Goal: Information Seeking & Learning: Learn about a topic

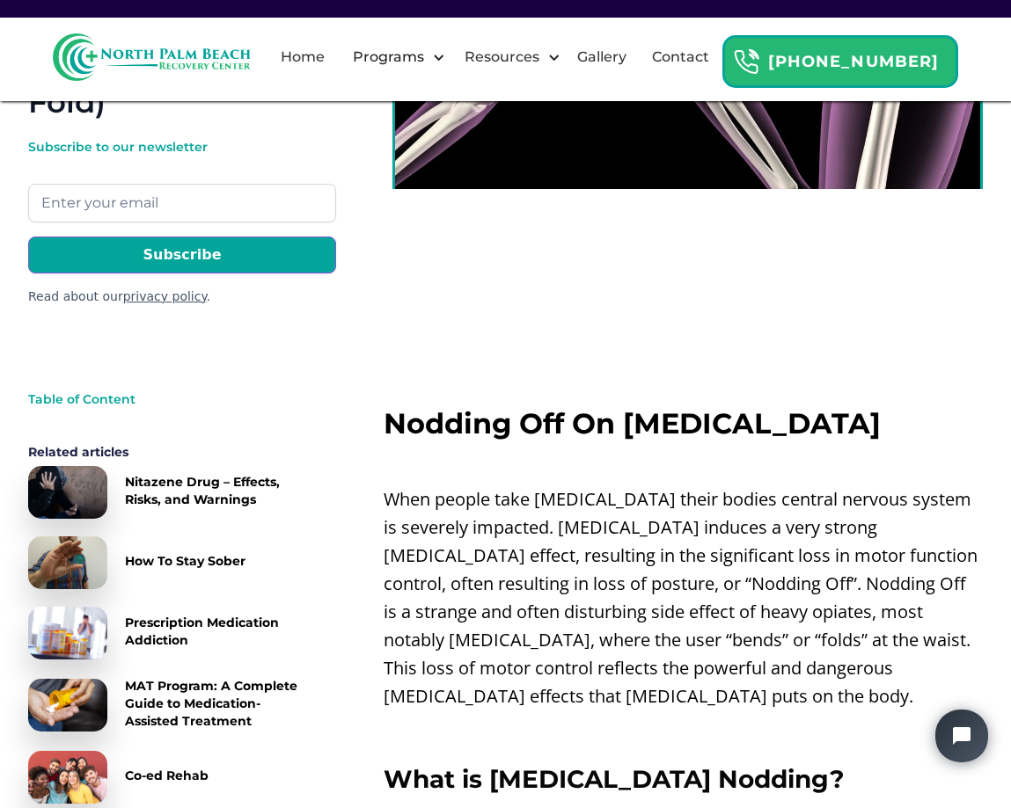
scroll to position [528, 0]
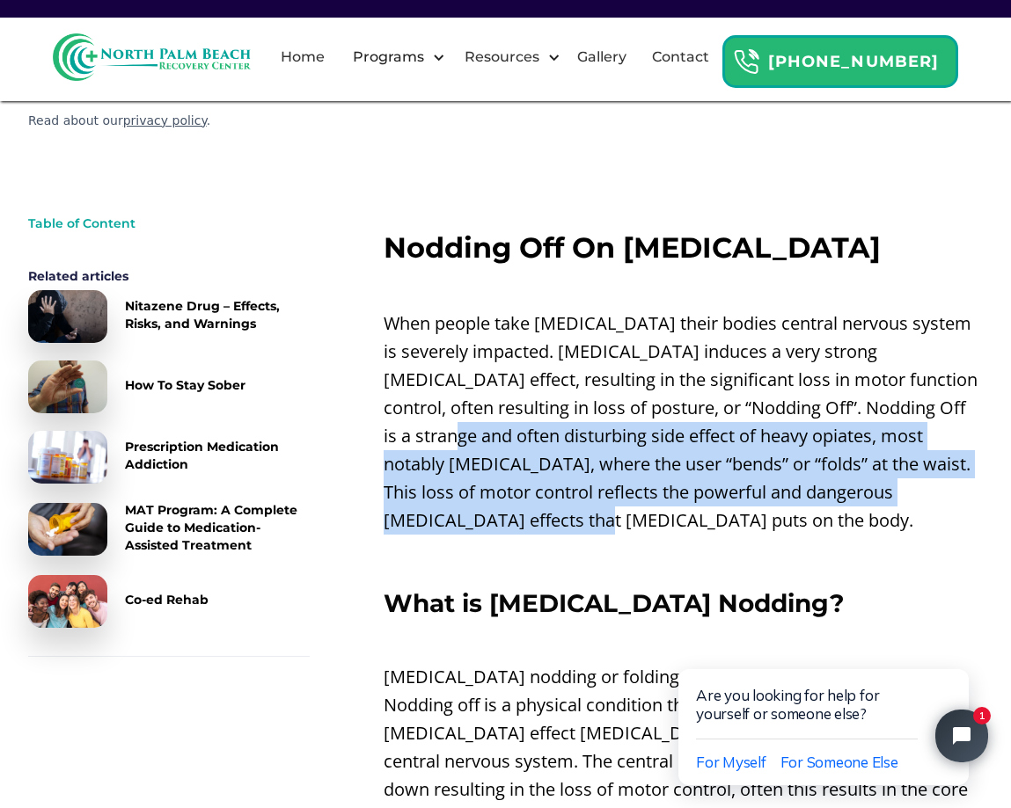
drag, startPoint x: 849, startPoint y: 404, endPoint x: 423, endPoint y: 325, distance: 432.8
click at [423, 325] on p "When people take [MEDICAL_DATA] their bodies central nervous system is severely…" at bounding box center [682, 422] width 599 height 225
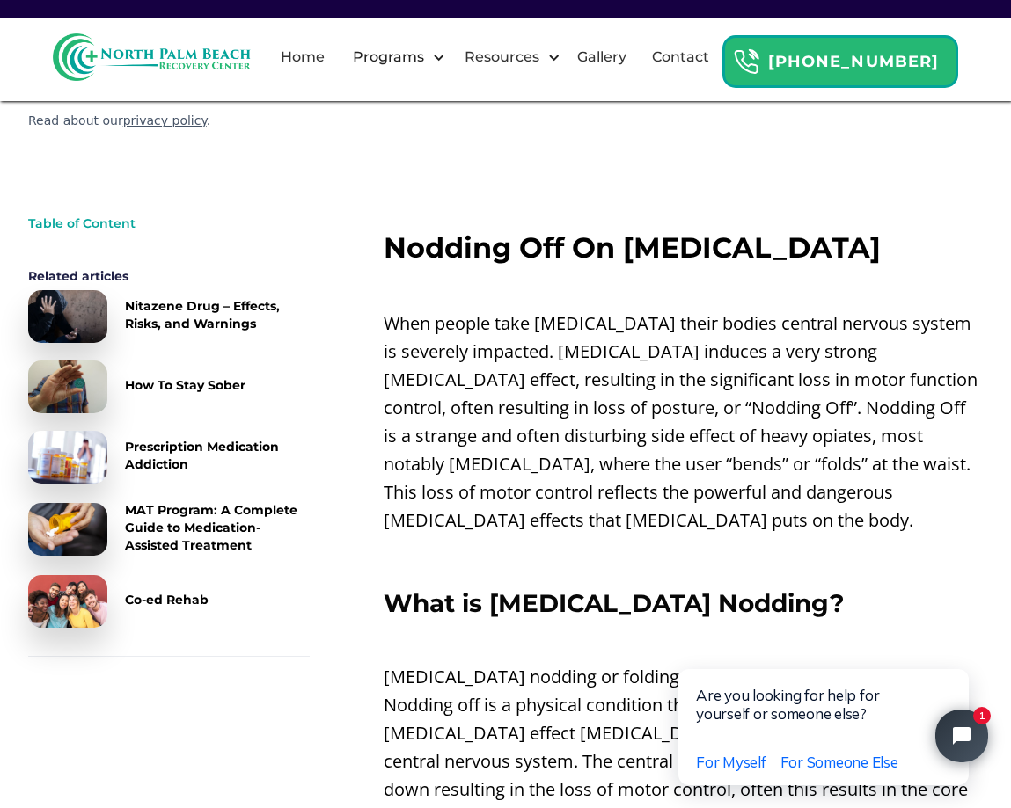
scroll to position [704, 0]
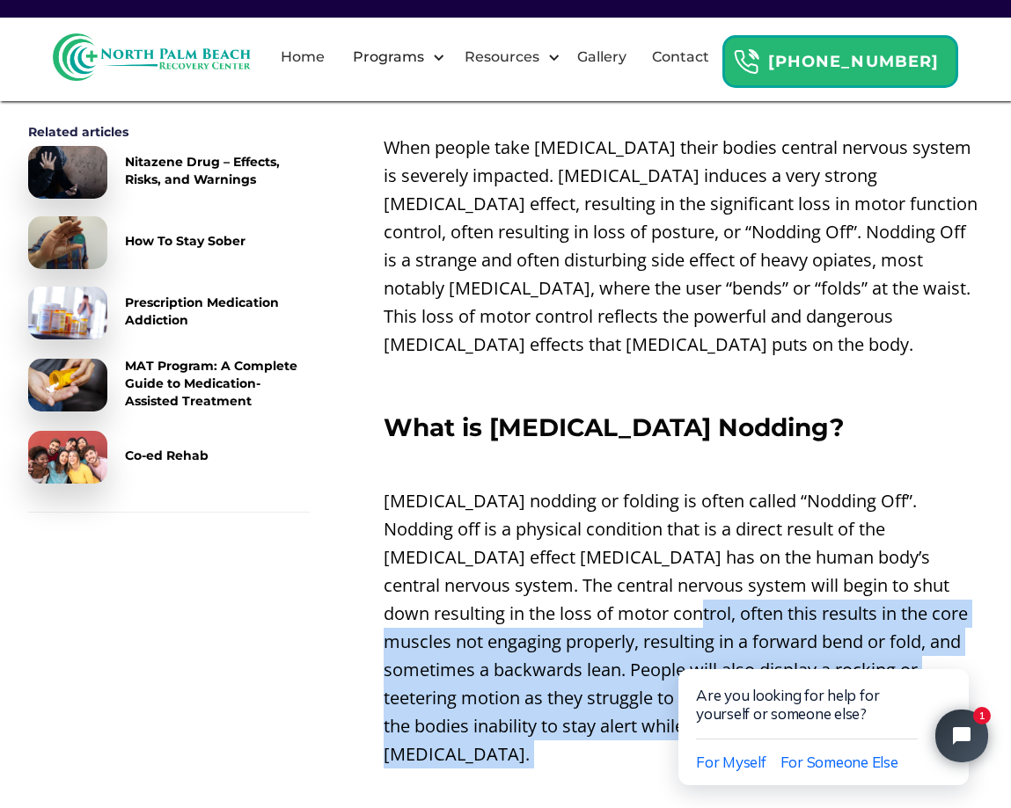
drag, startPoint x: 613, startPoint y: 637, endPoint x: 459, endPoint y: 502, distance: 204.5
click at [459, 502] on p "[MEDICAL_DATA] nodding or folding is often called “Nodding Off”. Nodding off is…" at bounding box center [682, 627] width 599 height 281
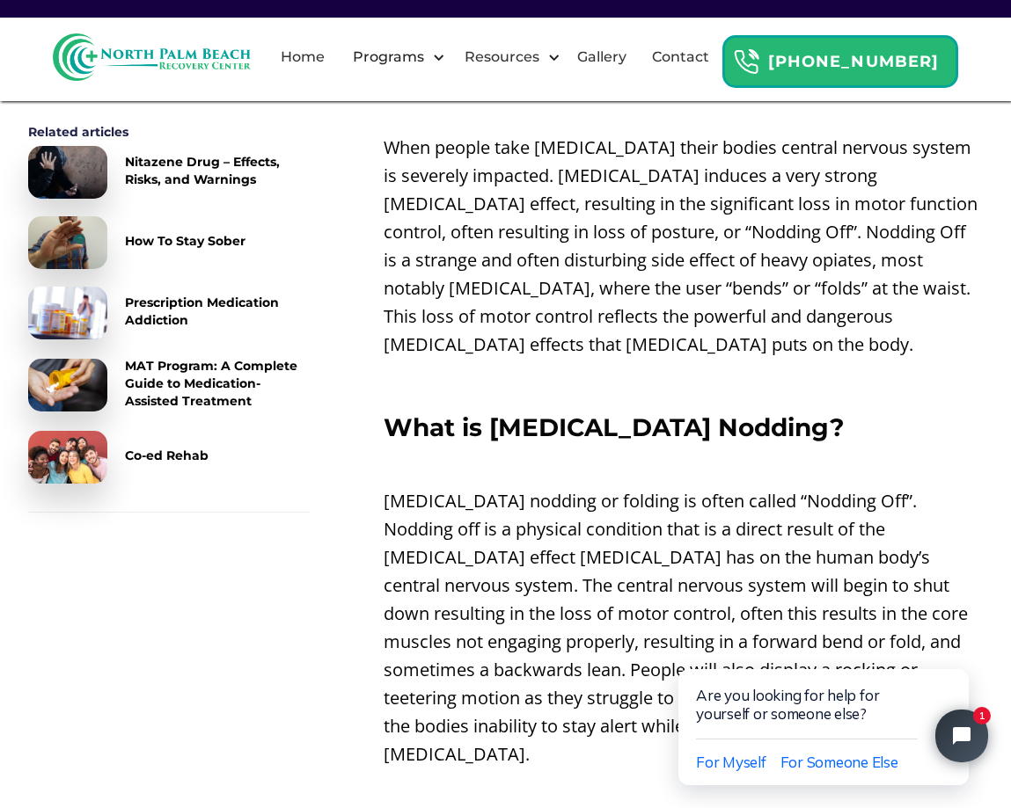
click at [459, 502] on p "[MEDICAL_DATA] nodding or folding is often called “Nodding Off”. Nodding off is…" at bounding box center [682, 627] width 599 height 281
click at [663, 597] on p "[MEDICAL_DATA] nodding or folding is often called “Nodding Off”. Nodding off is…" at bounding box center [682, 627] width 599 height 281
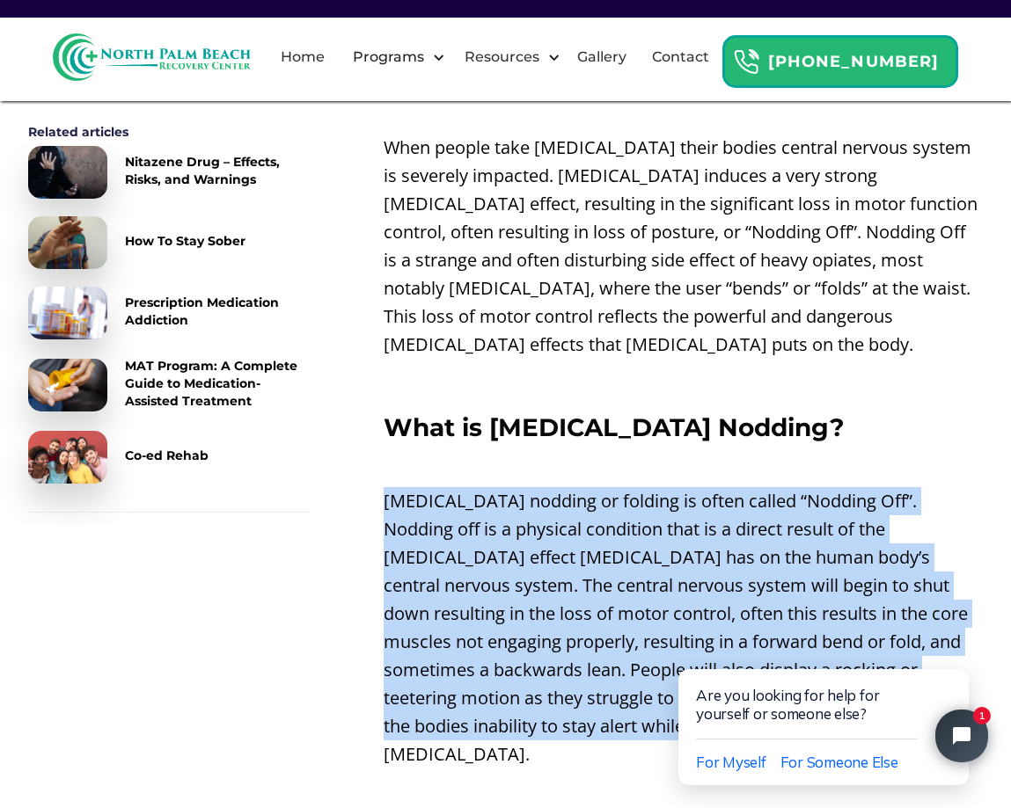
drag, startPoint x: 618, startPoint y: 615, endPoint x: 582, endPoint y: 361, distance: 256.7
click at [582, 450] on p "‍" at bounding box center [682, 464] width 599 height 28
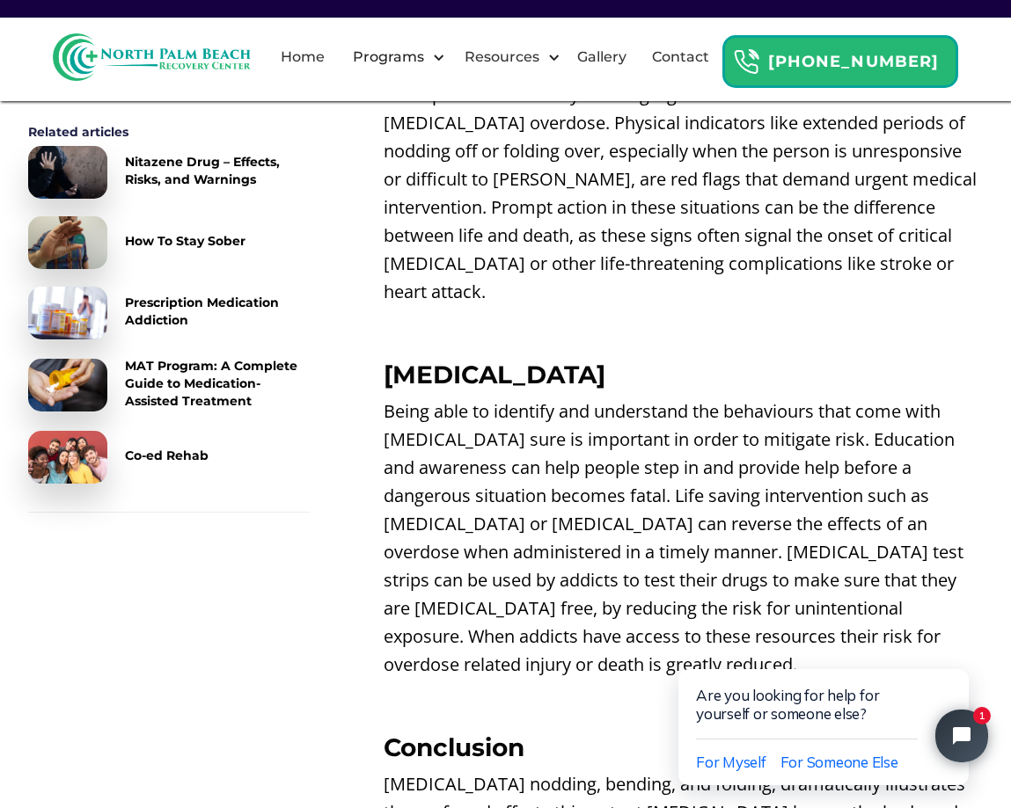
scroll to position [3958, 0]
